Goal: Task Accomplishment & Management: Manage account settings

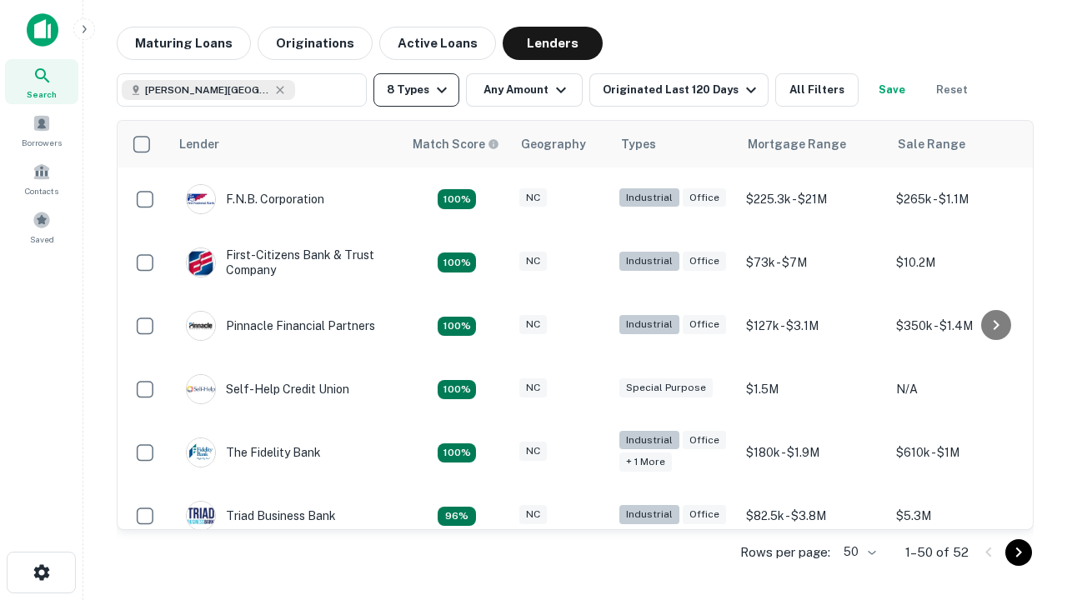
click at [416, 90] on button "8 Types" at bounding box center [417, 89] width 86 height 33
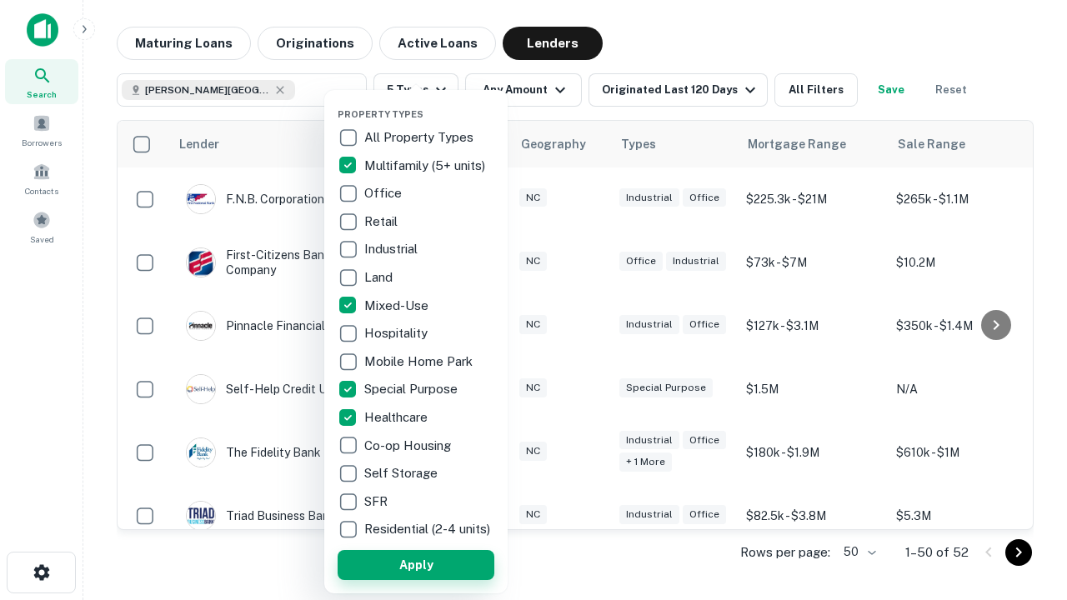
click at [416, 565] on button "Apply" at bounding box center [416, 565] width 157 height 30
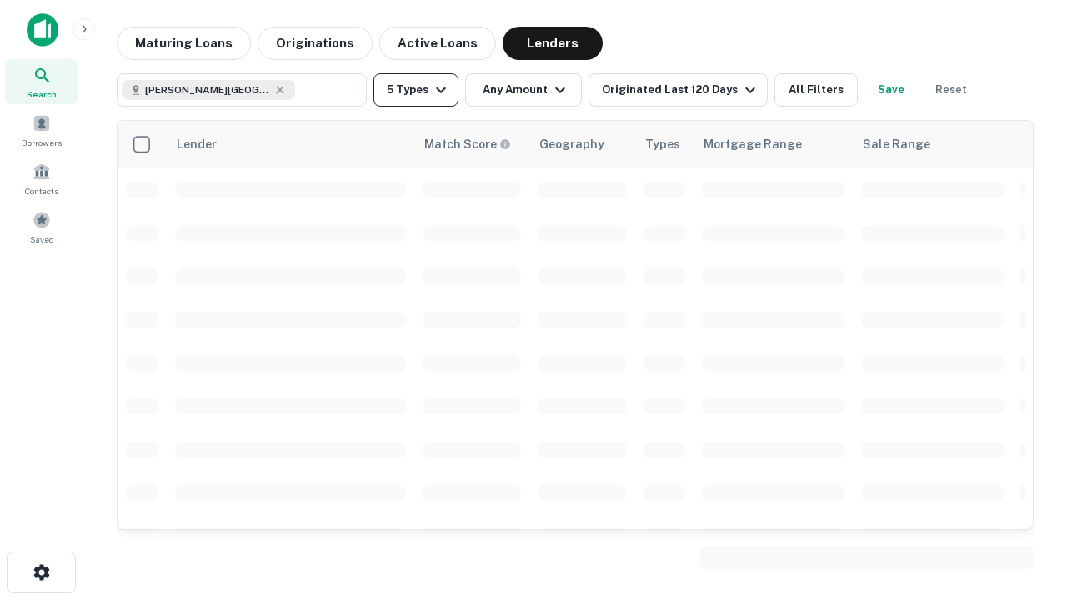
click at [416, 90] on button "5 Types" at bounding box center [416, 89] width 85 height 33
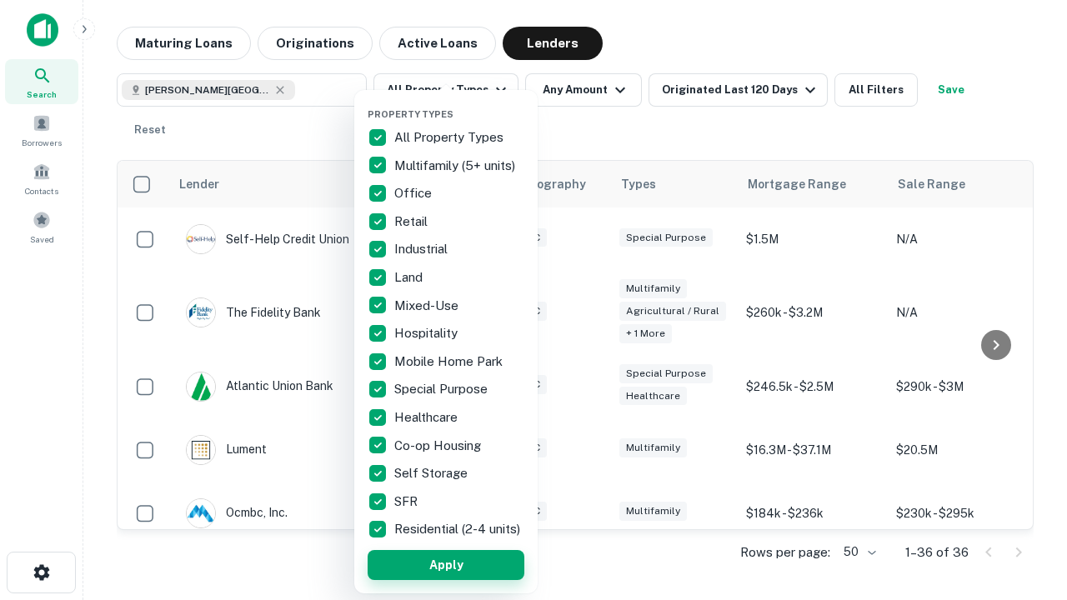
click at [446, 565] on button "Apply" at bounding box center [446, 565] width 157 height 30
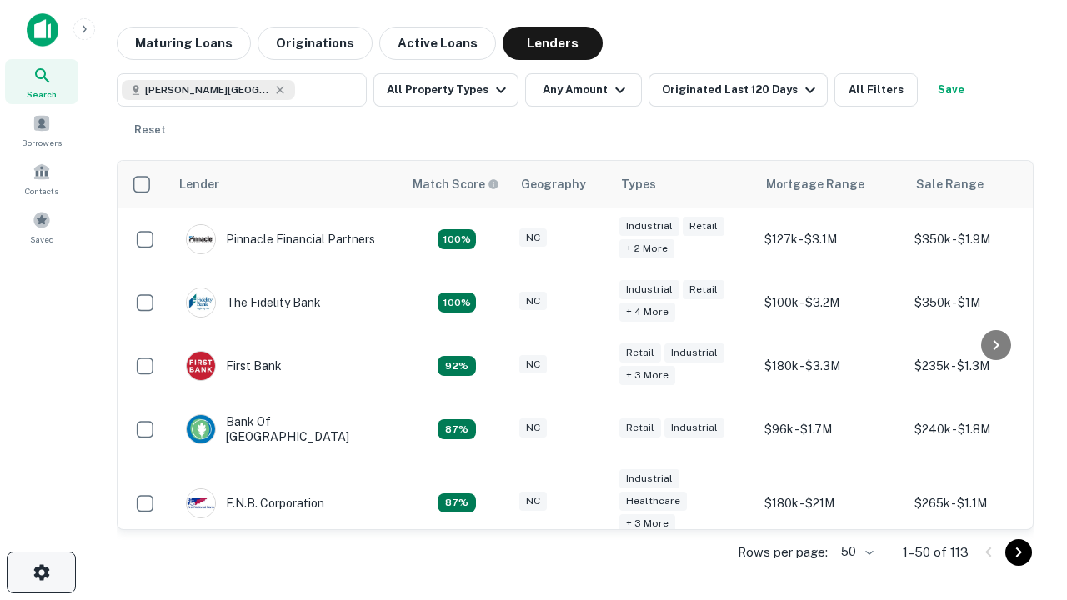
click at [41, 573] on icon "button" at bounding box center [42, 573] width 20 height 20
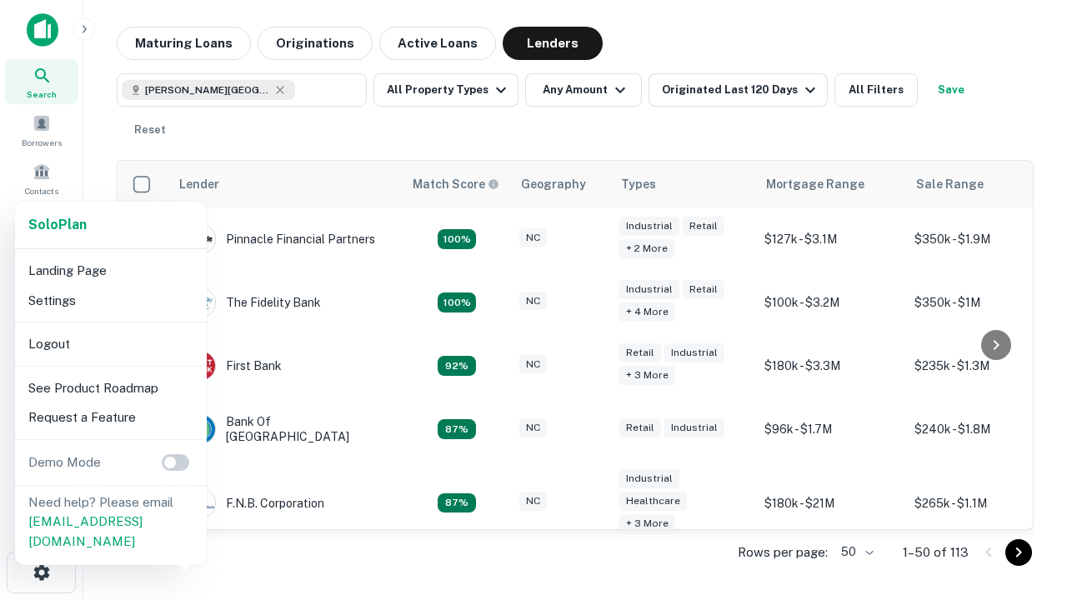
click at [110, 344] on li "Logout" at bounding box center [111, 344] width 178 height 30
